Goal: Navigation & Orientation: Find specific page/section

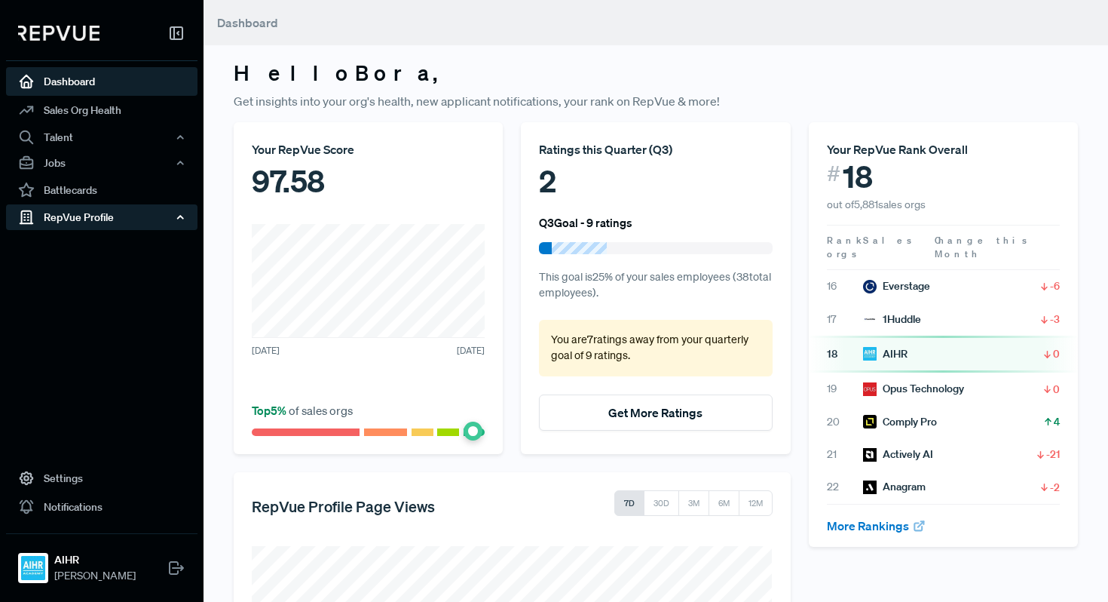
click at [91, 219] on div "RepVue Profile" at bounding box center [101, 217] width 191 height 26
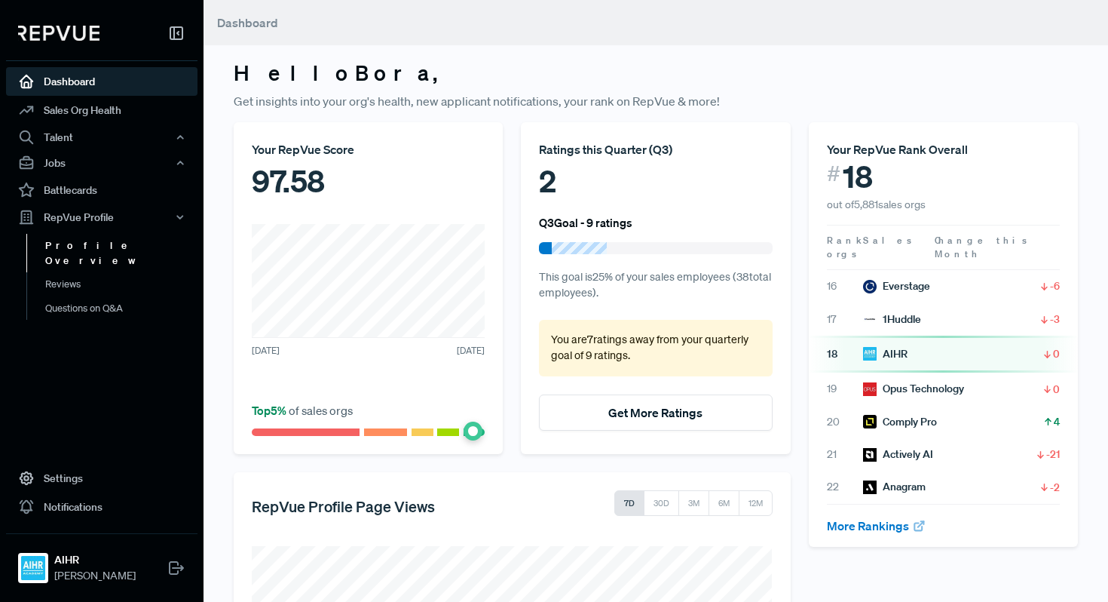
click at [93, 243] on link "Profile Overview" at bounding box center [121, 253] width 191 height 38
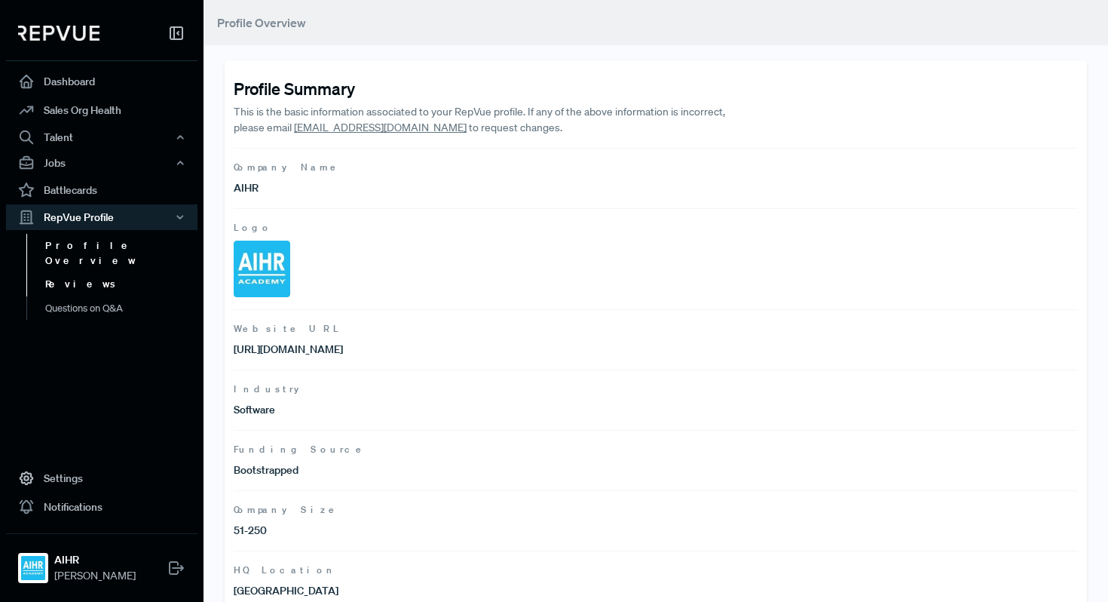
click at [69, 272] on link "Reviews" at bounding box center [121, 284] width 191 height 24
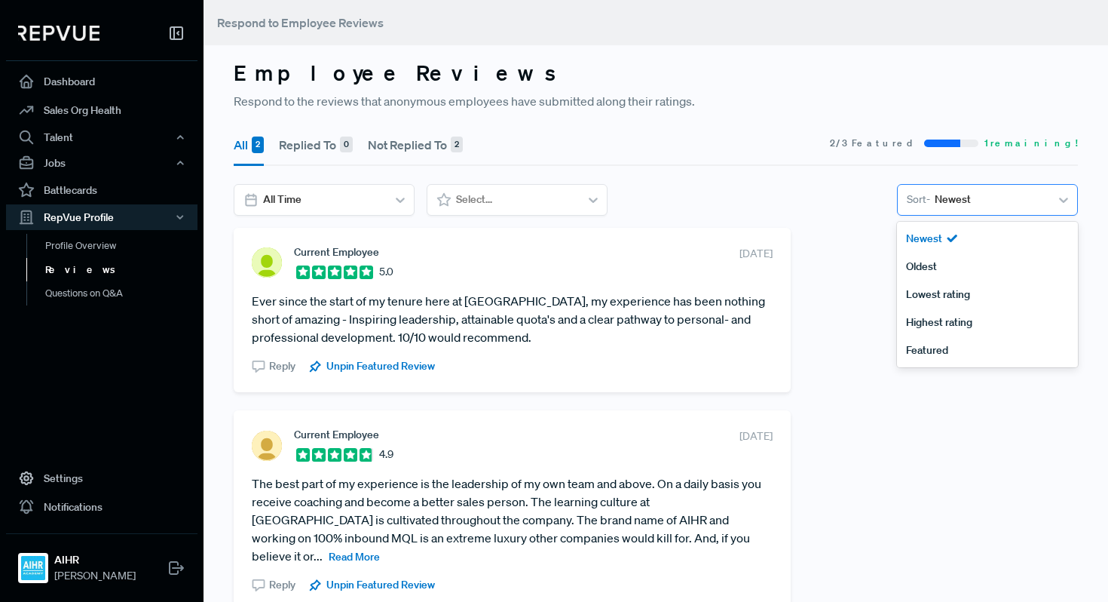
click at [966, 202] on div at bounding box center [990, 199] width 111 height 19
click at [942, 269] on div "Oldest" at bounding box center [987, 267] width 181 height 28
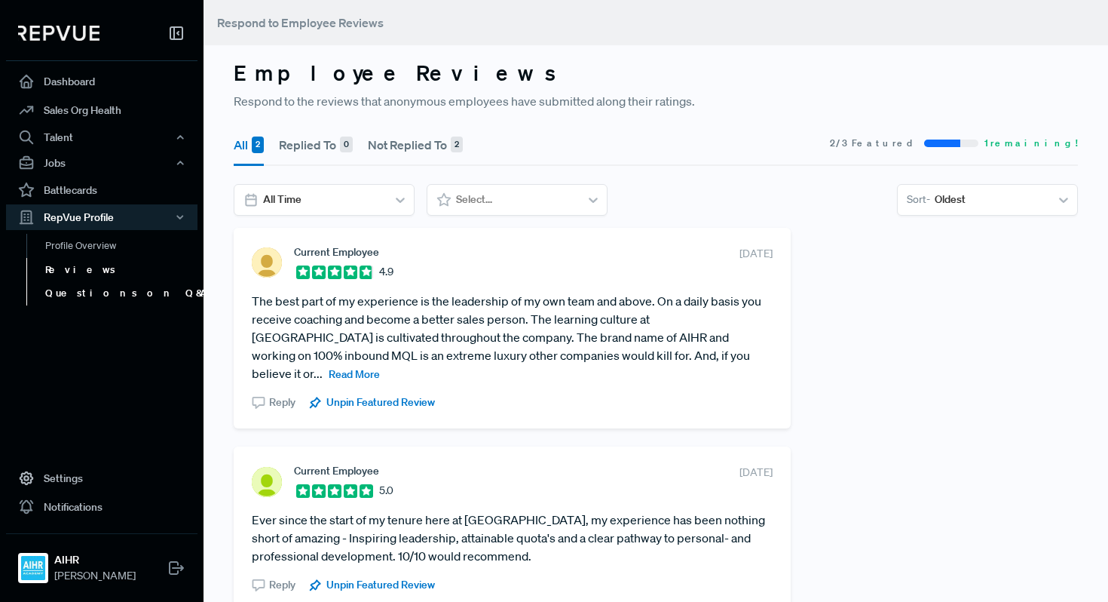
click at [124, 288] on link "Questions on Q&A" at bounding box center [121, 293] width 191 height 24
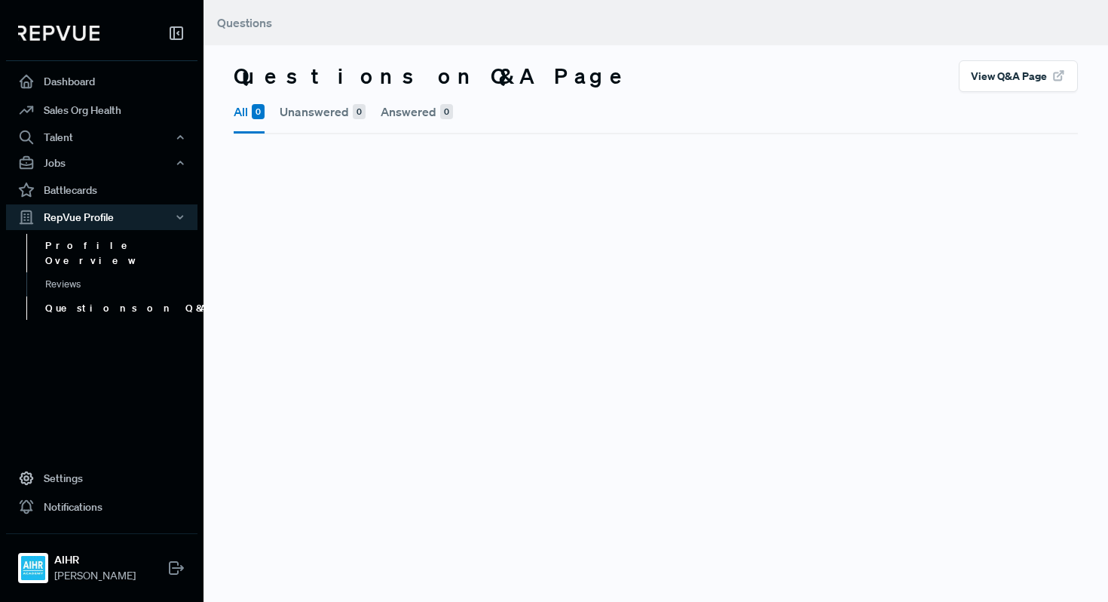
click at [100, 251] on link "Profile Overview" at bounding box center [121, 253] width 191 height 38
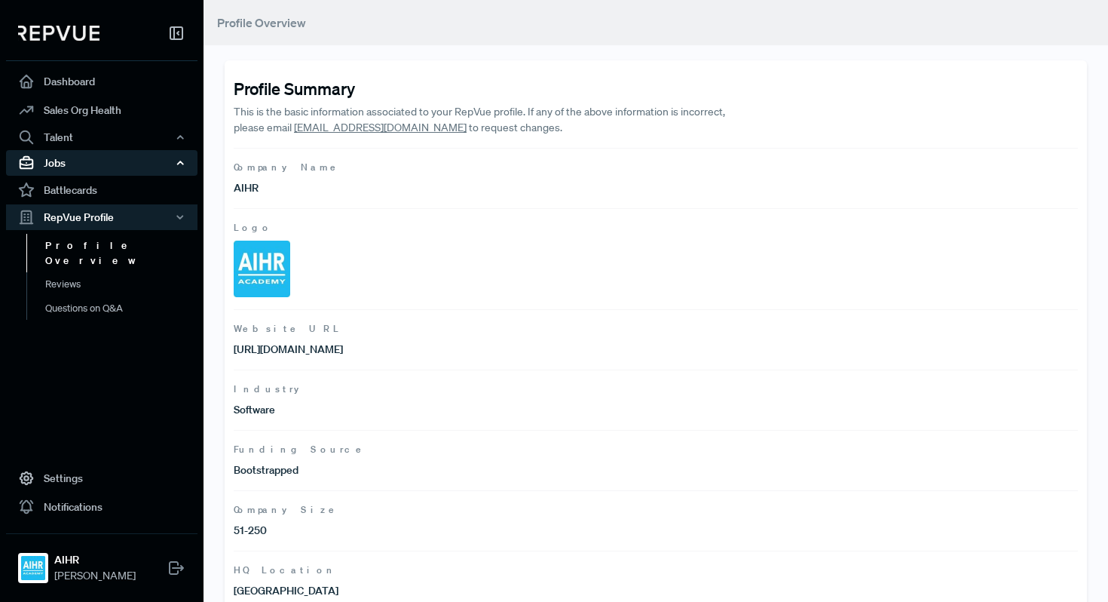
click at [74, 161] on div "Jobs" at bounding box center [101, 163] width 191 height 26
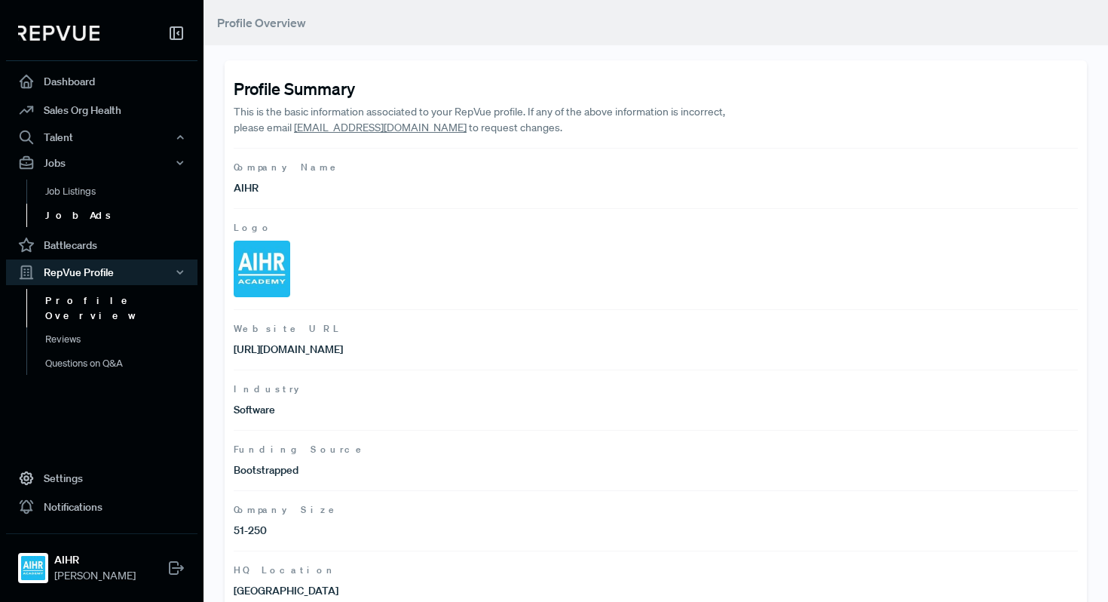
click at [74, 213] on link "Job Ads" at bounding box center [121, 216] width 191 height 24
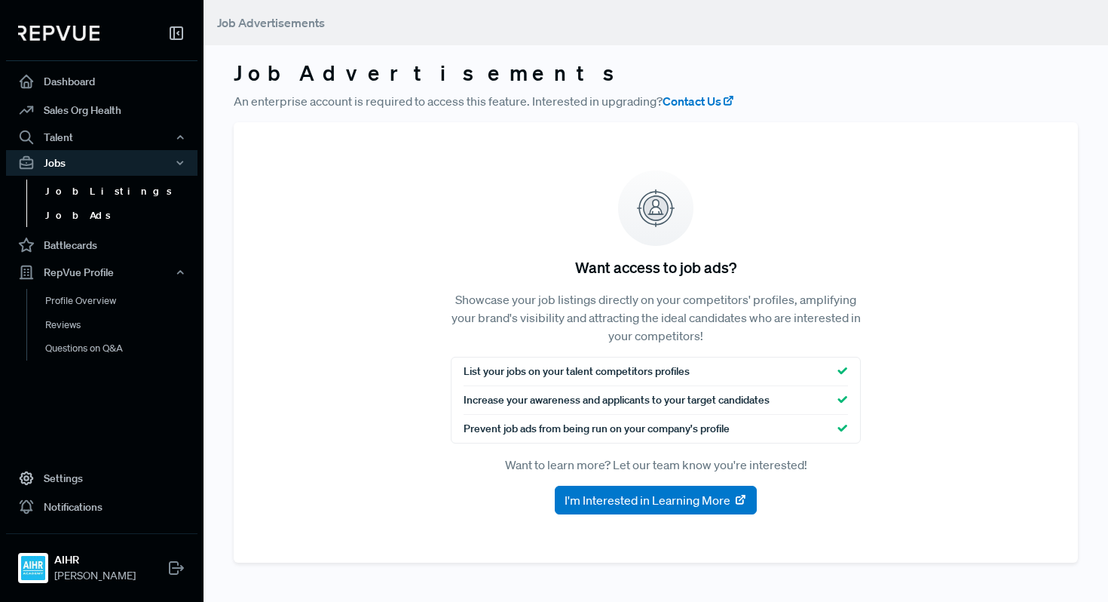
click at [76, 191] on link "Job Listings" at bounding box center [121, 191] width 191 height 24
